Goal: Task Accomplishment & Management: Manage account settings

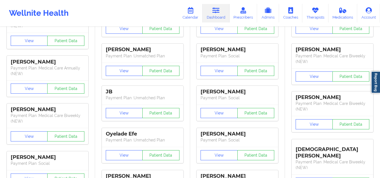
click at [213, 9] on icon at bounding box center [215, 10] width 7 height 6
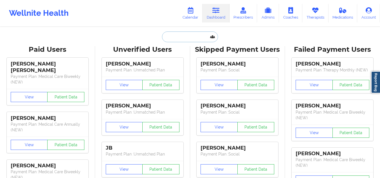
click at [182, 39] on input "text" at bounding box center [190, 36] width 56 height 11
paste input "monica poole"
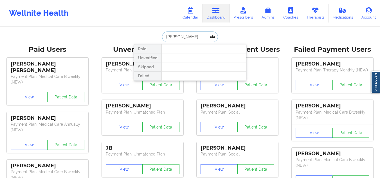
paste input "Monica Poole have not yet completed her registration, endorsed to team in ms in…"
type input "Monica Poole have not yet completed her registration, endorsed to team in ms in…"
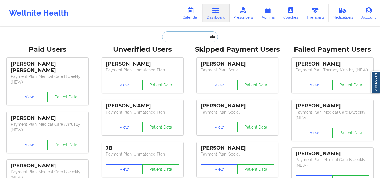
paste input "Leiany Bermudez"
type input "Leiany Bermudez"
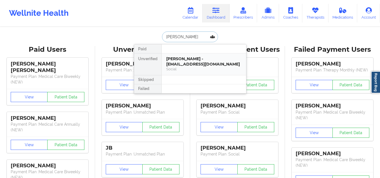
click at [191, 64] on div "Leiany Bermudez - leianyb28@gmail.com" at bounding box center [203, 61] width 75 height 10
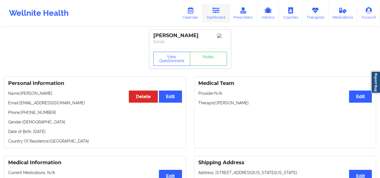
click at [217, 11] on icon at bounding box center [215, 10] width 7 height 6
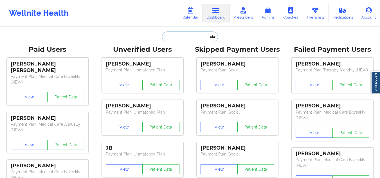
click at [206, 36] on input "text" at bounding box center [190, 36] width 56 height 11
paste input "99+ Inbox 99+ Fin AI Agent Knowledge Reports Outbound Contacts Settings Profile…"
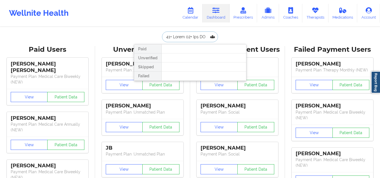
click at [190, 39] on input "text" at bounding box center [190, 36] width 56 height 11
paste input "abiola L StevensF"
drag, startPoint x: 177, startPoint y: 36, endPoint x: 142, endPoint y: 36, distance: 35.2
click at [142, 36] on div "Paid Unverified Skipped Failed" at bounding box center [190, 36] width 112 height 11
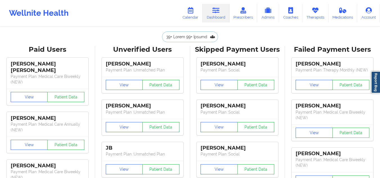
type input "Fabiola L StevensFin AI Agent Knowledge Reports Outbound Contacts Settings Prof…"
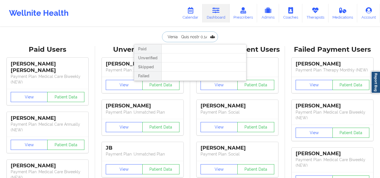
scroll to position [0, 312]
drag, startPoint x: 197, startPoint y: 36, endPoint x: 221, endPoint y: 36, distance: 24.5
click at [221, 36] on div "Paid Unverified Skipped Failed" at bounding box center [190, 36] width 112 height 11
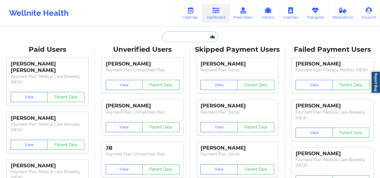
scroll to position [0, 0]
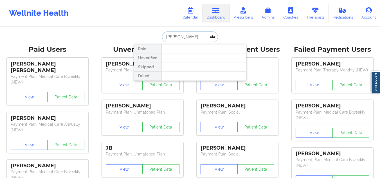
type input "fabiola l st"
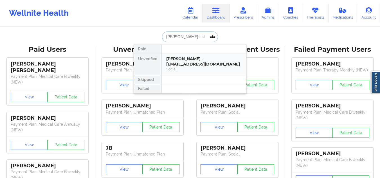
click at [184, 60] on div "Fabiola L Stevens - stevensfabiola@gmail.com" at bounding box center [203, 61] width 75 height 10
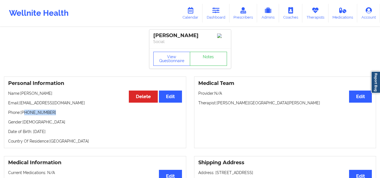
drag, startPoint x: 54, startPoint y: 116, endPoint x: 24, endPoint y: 114, distance: 29.9
click at [24, 114] on p "Phone: +1904-437-0907" at bounding box center [95, 113] width 174 height 6
copy p "904-437-0907"
click at [214, 12] on icon at bounding box center [215, 10] width 7 height 6
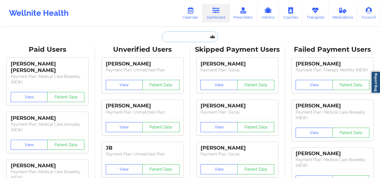
click at [197, 40] on input "text" at bounding box center [190, 36] width 56 height 11
paste input "TONY MCPHERSON"
type input "TONY MCPHERSON"
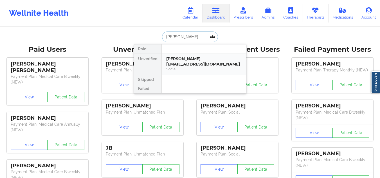
click at [197, 66] on div "TONY MCPHERSON - tzmcpher6@gmail.com" at bounding box center [203, 61] width 75 height 10
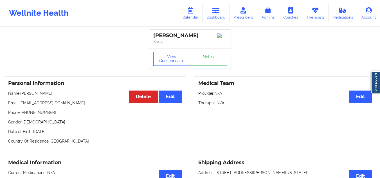
click at [201, 57] on link "Notes" at bounding box center [208, 59] width 37 height 14
click at [215, 10] on icon at bounding box center [215, 10] width 7 height 6
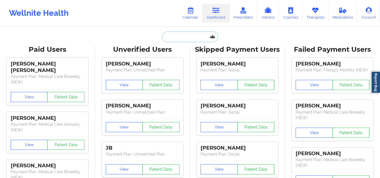
drag, startPoint x: 177, startPoint y: 35, endPoint x: 175, endPoint y: 40, distance: 5.7
click at [162, 36] on input "text" at bounding box center [190, 36] width 56 height 11
paste input "Donna Ballin"
type input "Donna Ballin"
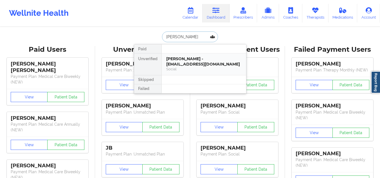
click at [187, 61] on div "Donna Ballin - dmballin@gmail.com" at bounding box center [203, 61] width 75 height 10
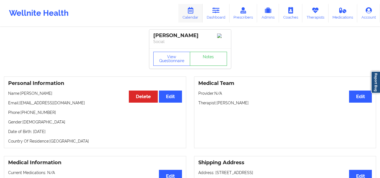
click at [190, 11] on icon at bounding box center [190, 10] width 7 height 6
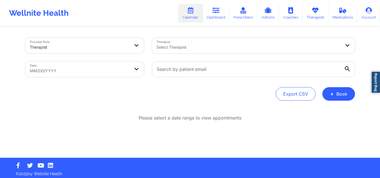
click at [213, 39] on div "Select Therapist" at bounding box center [247, 46] width 190 height 16
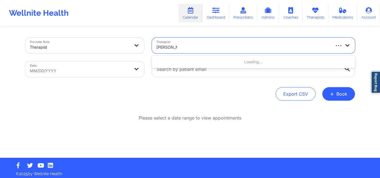
type input "[PERSON_NAME]"
drag, startPoint x: 188, startPoint y: 48, endPoint x: 156, endPoint y: 44, distance: 32.2
click at [156, 44] on div "Select Therapist" at bounding box center [247, 46] width 190 height 16
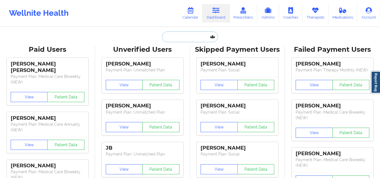
click at [178, 42] on input "text" at bounding box center [190, 36] width 56 height 11
paste input "[PERSON_NAME]"
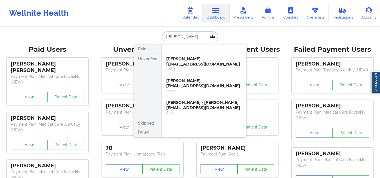
paste input "[EMAIL_ADDRESS][DOMAIN_NAME]"
type input "[EMAIL_ADDRESS][DOMAIN_NAME]"
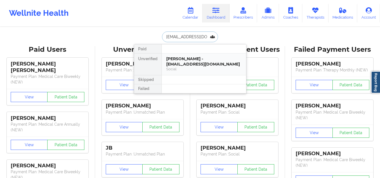
click at [193, 64] on div "[PERSON_NAME] - [EMAIL_ADDRESS][DOMAIN_NAME]" at bounding box center [203, 61] width 75 height 10
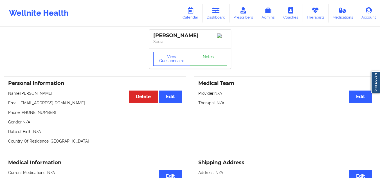
click at [203, 58] on link "Notes" at bounding box center [208, 59] width 37 height 14
click at [218, 10] on icon at bounding box center [215, 10] width 7 height 6
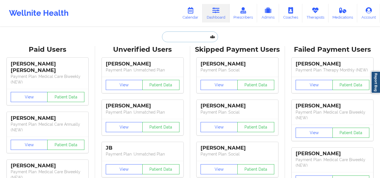
click at [202, 37] on input "text" at bounding box center [190, 36] width 56 height 11
paste input "[PERSON_NAME]"
type input "[PERSON_NAME]"
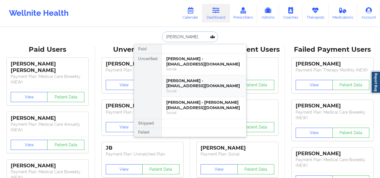
click at [196, 87] on div "[PERSON_NAME] - [EMAIL_ADDRESS][DOMAIN_NAME]" at bounding box center [203, 83] width 75 height 10
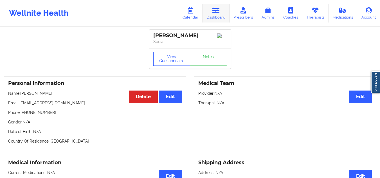
click at [220, 7] on icon at bounding box center [215, 10] width 7 height 6
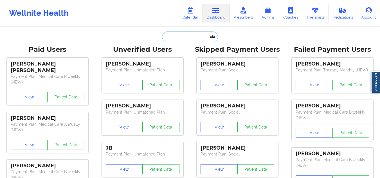
click at [189, 34] on input "text" at bounding box center [190, 36] width 56 height 11
paste input "[PERSON_NAME]"
type input "[PERSON_NAME]"
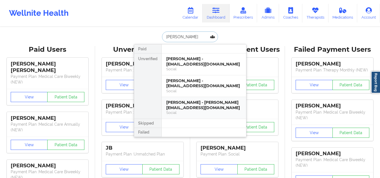
click at [193, 110] on div "Social" at bounding box center [203, 112] width 75 height 5
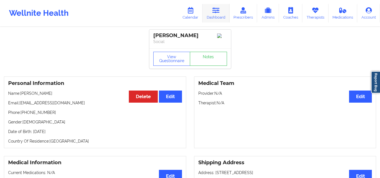
click at [212, 10] on link "Dashboard" at bounding box center [215, 13] width 27 height 19
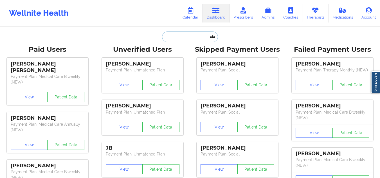
click at [174, 35] on input "text" at bounding box center [190, 36] width 56 height 11
paste input "[PERSON_NAME]"
type input "[PERSON_NAME]"
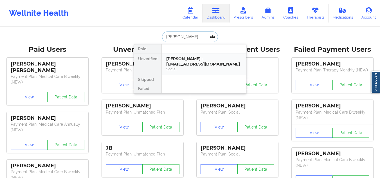
click at [197, 66] on div "[PERSON_NAME] - [EMAIL_ADDRESS][DOMAIN_NAME]" at bounding box center [203, 61] width 75 height 10
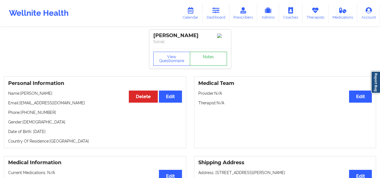
click at [212, 64] on link "Notes" at bounding box center [208, 59] width 37 height 14
drag, startPoint x: 220, startPoint y: 10, endPoint x: 215, endPoint y: 9, distance: 4.5
click at [220, 10] on icon at bounding box center [215, 10] width 7 height 6
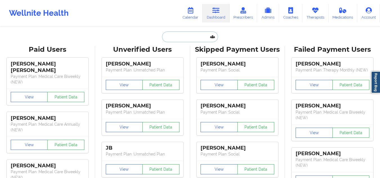
click at [190, 40] on input "text" at bounding box center [190, 36] width 56 height 11
paste input "[EMAIL_ADDRESS][DOMAIN_NAME]"
type input "[EMAIL_ADDRESS][DOMAIN_NAME]"
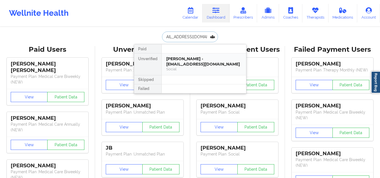
click at [207, 66] on div "[PERSON_NAME] - [EMAIL_ADDRESS][DOMAIN_NAME]" at bounding box center [203, 61] width 75 height 10
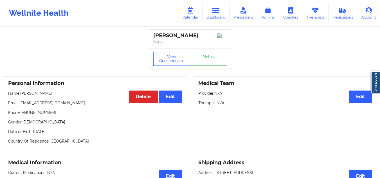
click at [201, 54] on link "Notes" at bounding box center [208, 59] width 37 height 14
drag, startPoint x: 56, startPoint y: 114, endPoint x: 26, endPoint y: 116, distance: 30.1
click at [26, 115] on p "Phone: [PHONE_NUMBER]" at bounding box center [95, 113] width 174 height 6
copy p "4179878783"
